Goal: Information Seeking & Learning: Learn about a topic

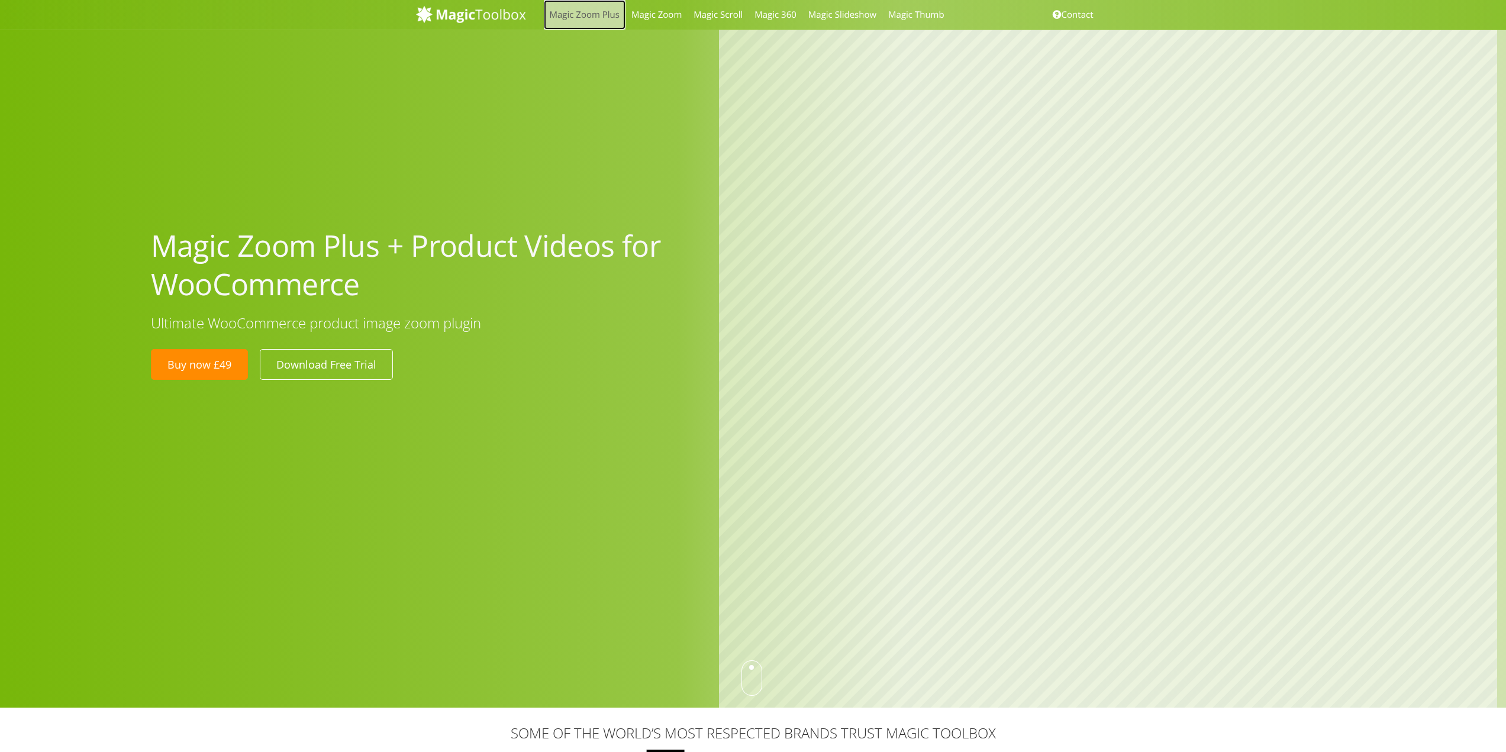
click at [568, 22] on link "Magic Zoom Plus" at bounding box center [585, 15] width 82 height 30
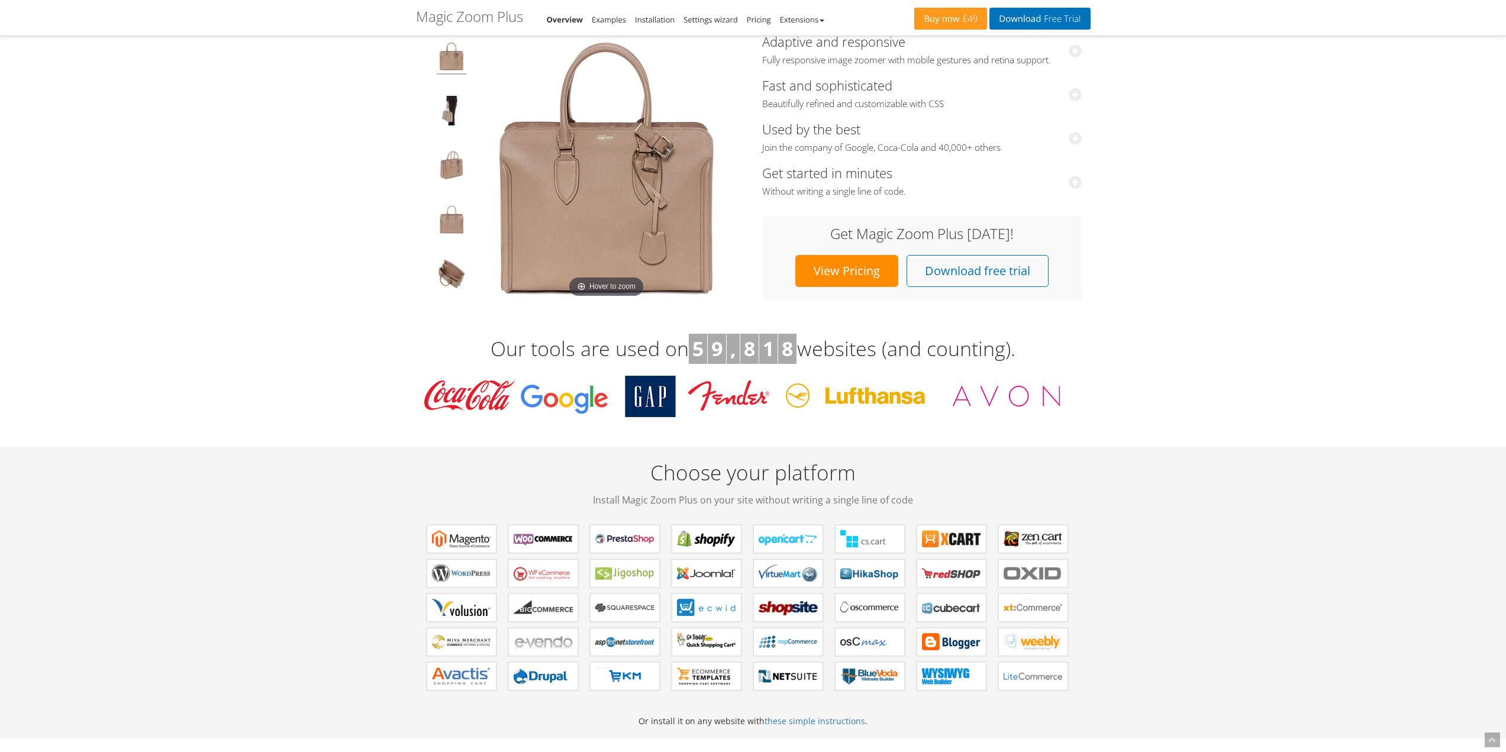
scroll to position [237, 0]
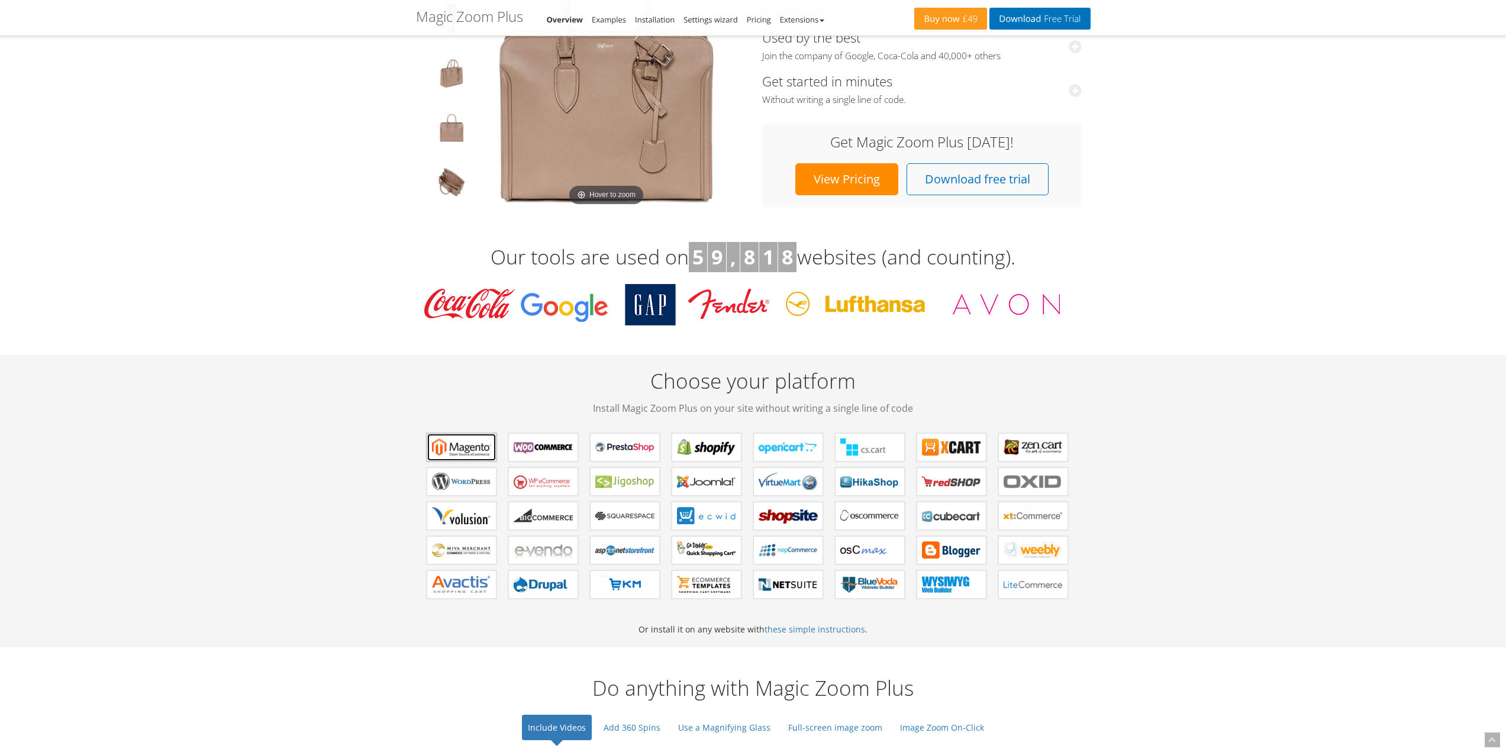
click at [463, 445] on b "Magic Zoom Plus for Magento" at bounding box center [461, 448] width 59 height 18
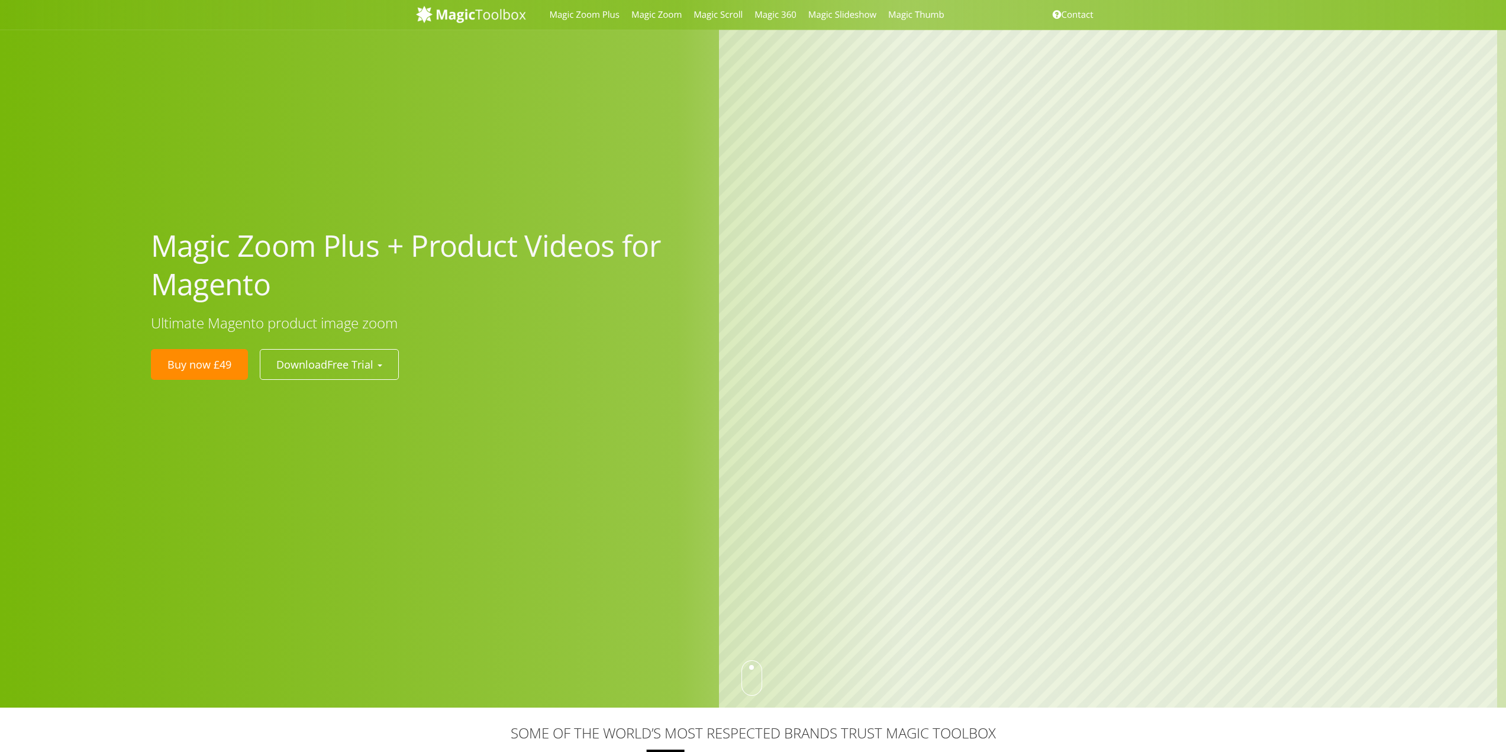
click at [482, 247] on h1 "Magic Zoom Plus + Product Videos for Magento" at bounding box center [426, 265] width 551 height 77
click at [489, 351] on ul "Buy now £49 Download Free Trial Magento 2 extension Magento 1.x extension" at bounding box center [425, 364] width 554 height 31
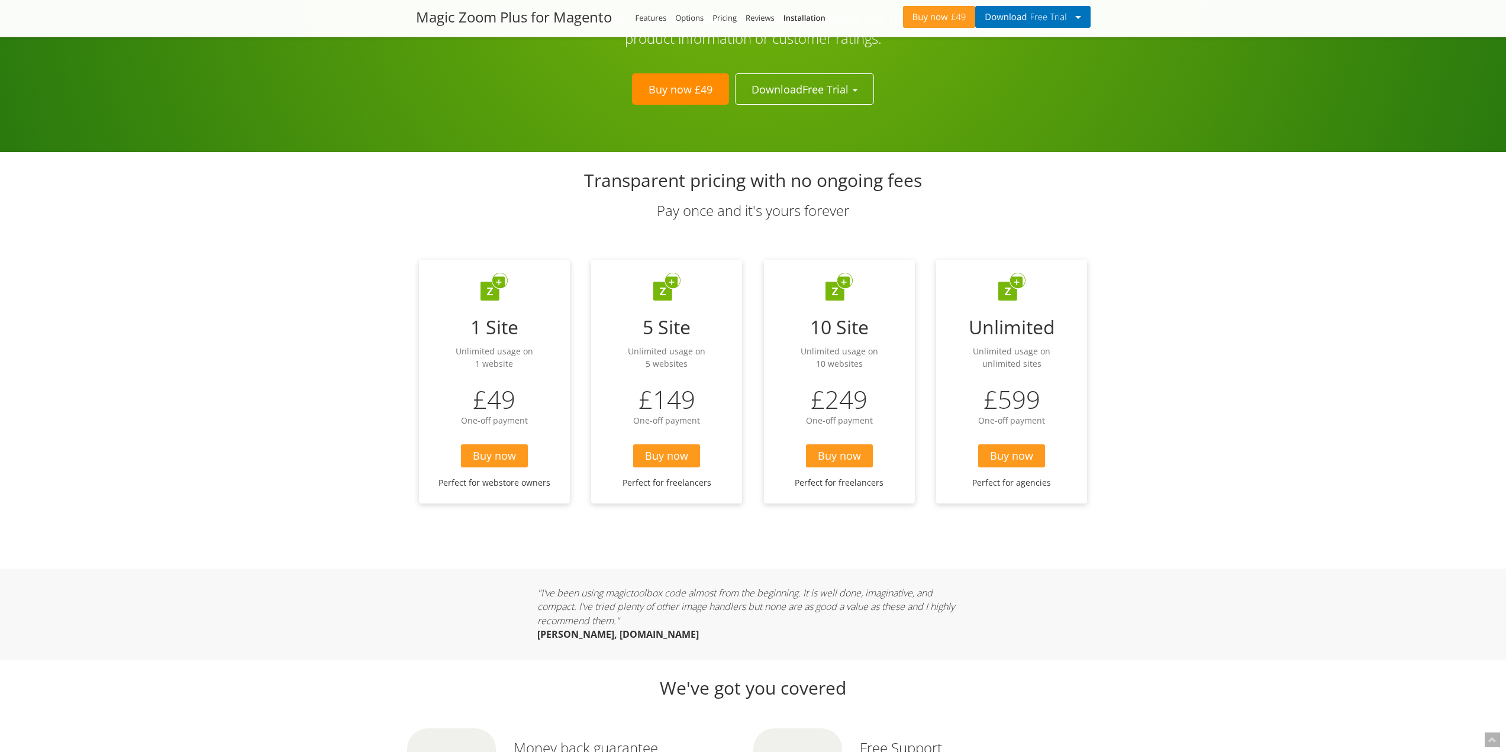
scroll to position [2900, 0]
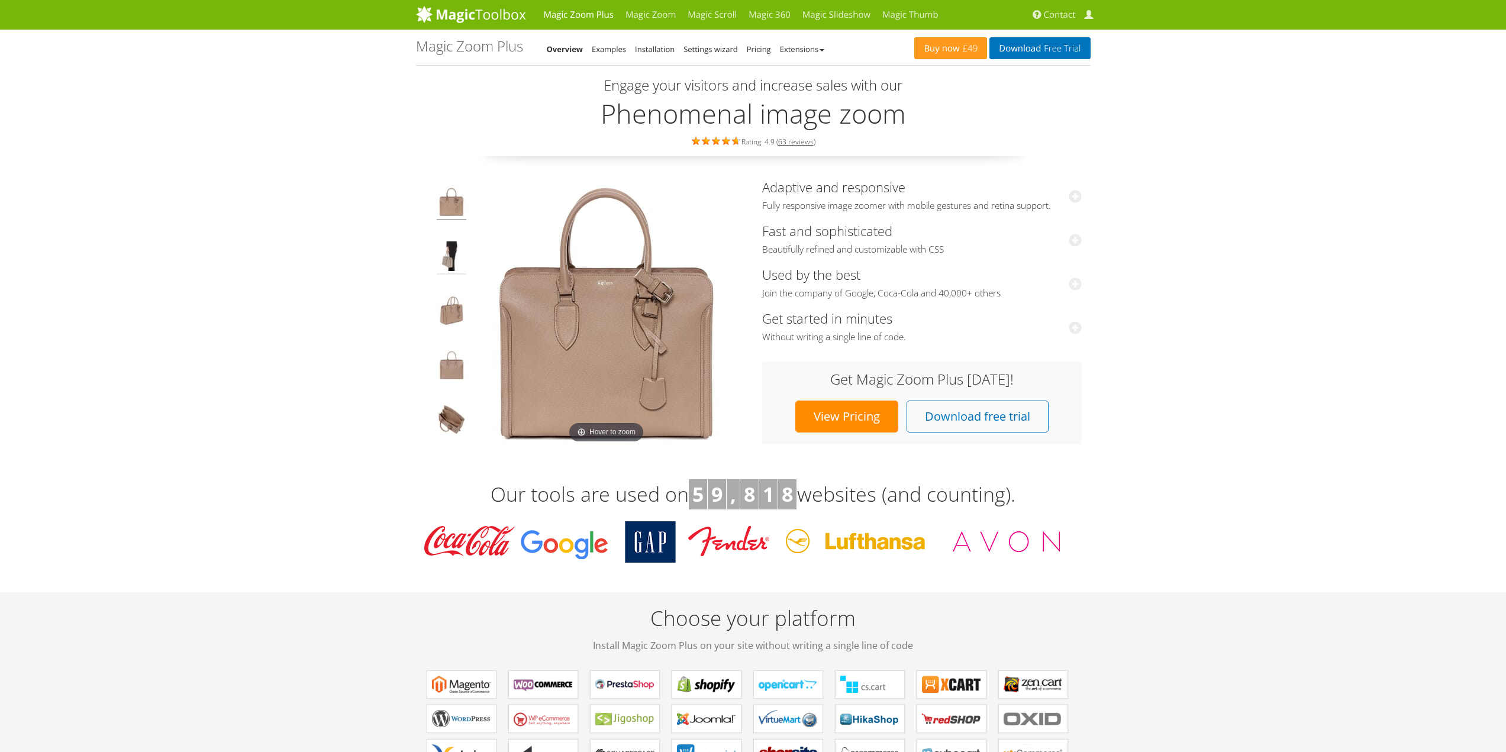
click at [450, 253] on img at bounding box center [452, 257] width 30 height 33
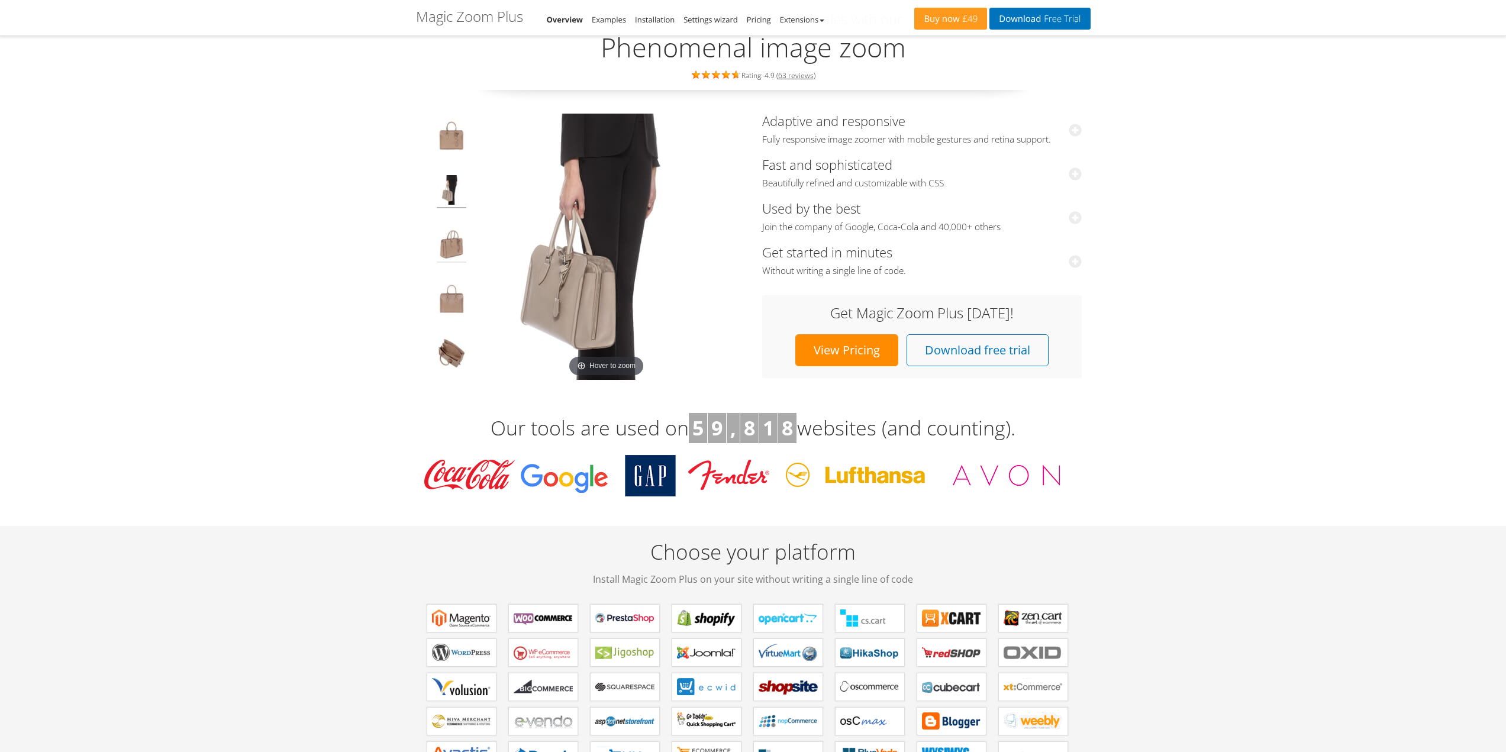
scroll to position [59, 0]
